Goal: Task Accomplishment & Management: Use online tool/utility

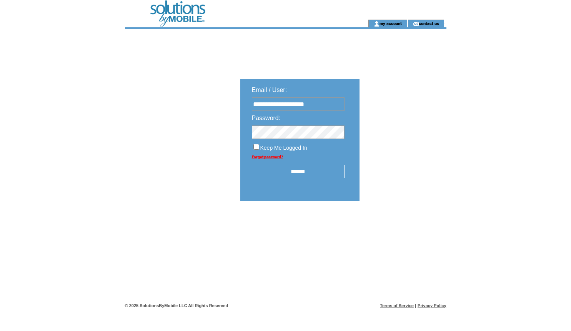
type input "**********"
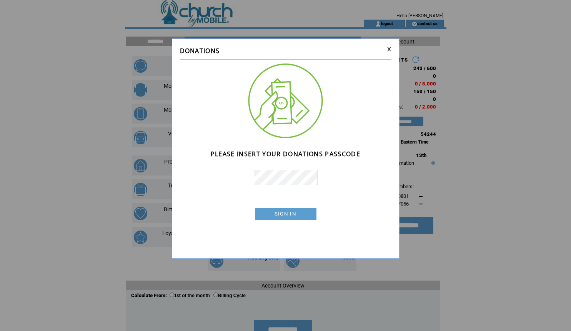
click at [0, 0] on link "SIGN IN" at bounding box center [0, 0] width 0 height 0
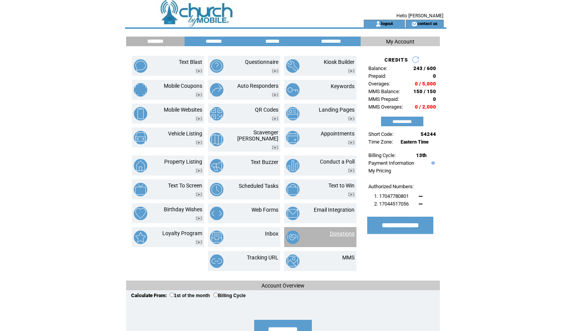
click at [342, 230] on link "Donations" at bounding box center [342, 233] width 25 height 6
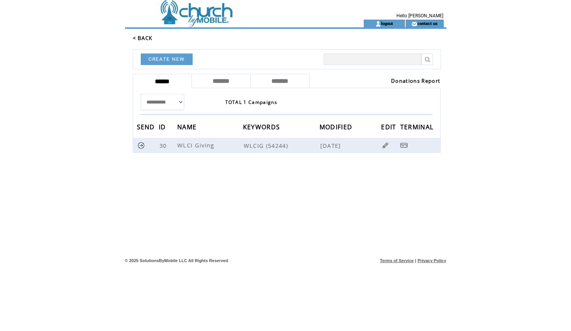
click at [410, 82] on link "Donations Report" at bounding box center [415, 80] width 49 height 7
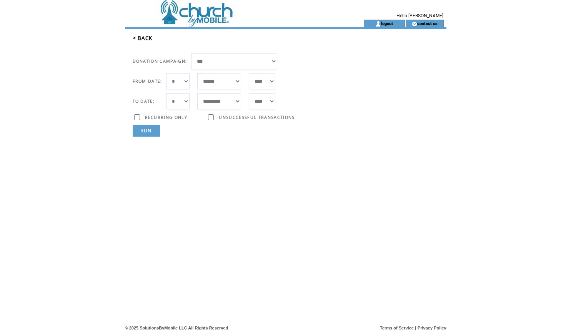
select select "**"
select select "*"
click at [151, 130] on link "RUN" at bounding box center [146, 131] width 27 height 12
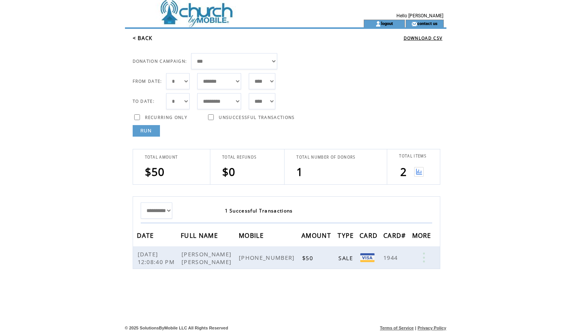
select select "*"
click at [150, 132] on link "RUN" at bounding box center [146, 131] width 27 height 12
click at [421, 169] on img at bounding box center [419, 172] width 10 height 10
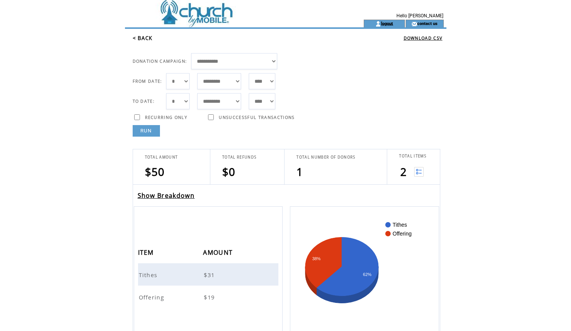
click at [389, 23] on link "logout" at bounding box center [387, 23] width 12 height 5
